Goal: Information Seeking & Learning: Check status

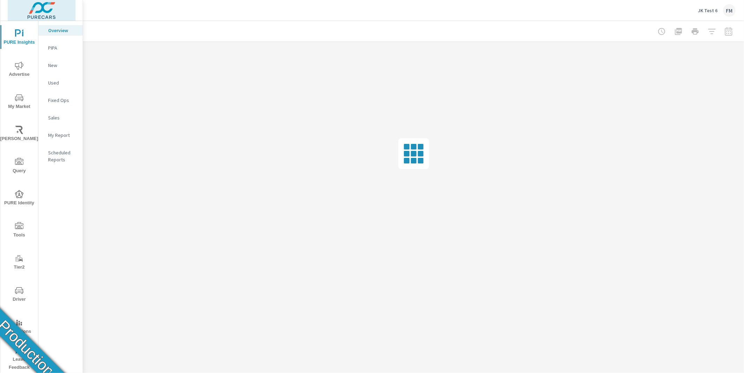
click at [25, 14] on img at bounding box center [42, 11] width 68 height 28
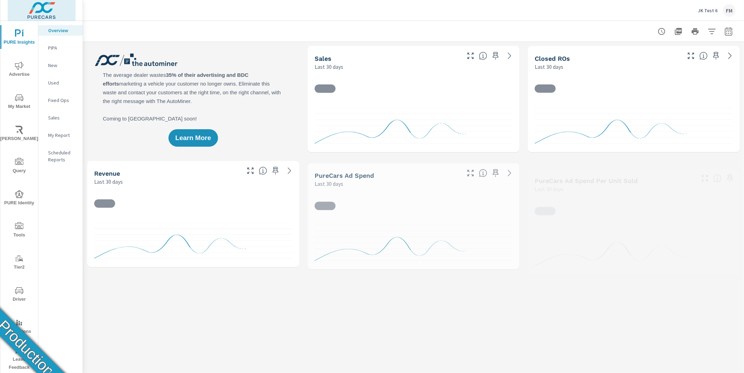
click at [59, 13] on img at bounding box center [42, 11] width 68 height 28
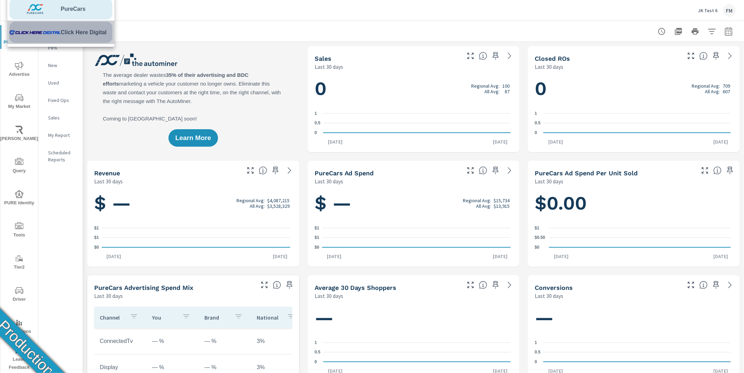
click at [55, 32] on img at bounding box center [34, 32] width 51 height 21
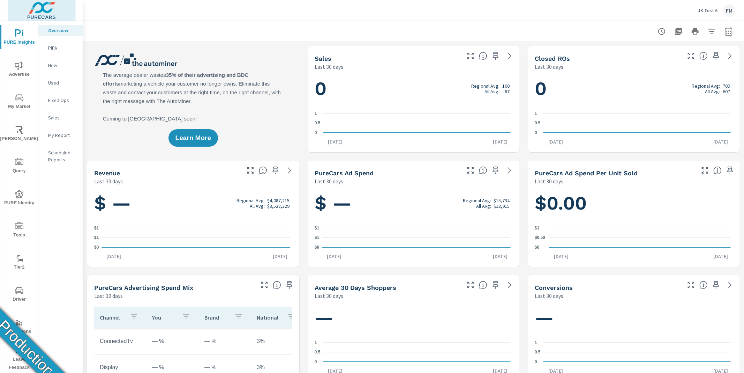
click at [46, 9] on img at bounding box center [42, 11] width 68 height 28
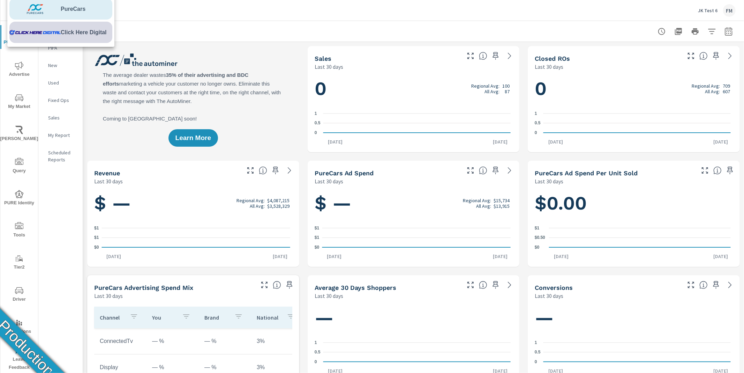
click at [51, 35] on img at bounding box center [34, 32] width 51 height 21
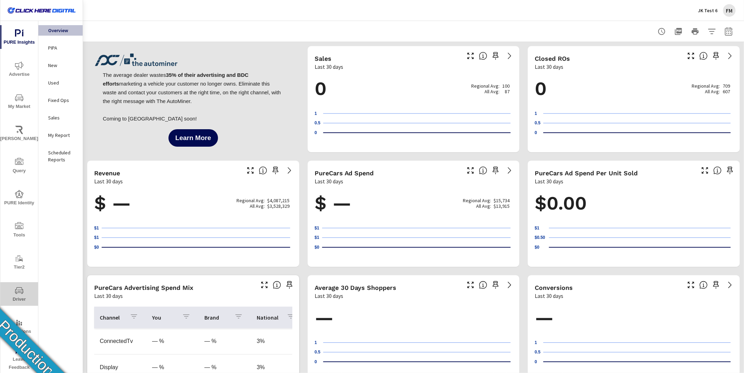
click at [24, 297] on span "Driver" at bounding box center [19, 294] width 34 height 17
